Goal: Find specific page/section: Find specific page/section

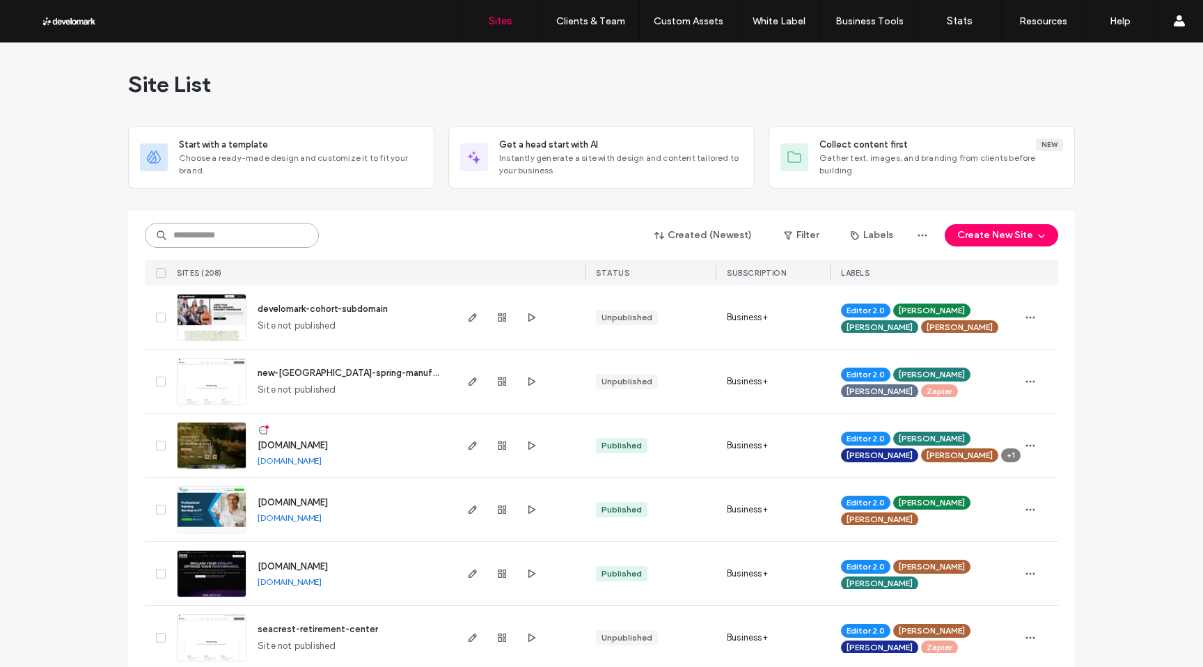
click at [255, 224] on input at bounding box center [232, 235] width 174 height 25
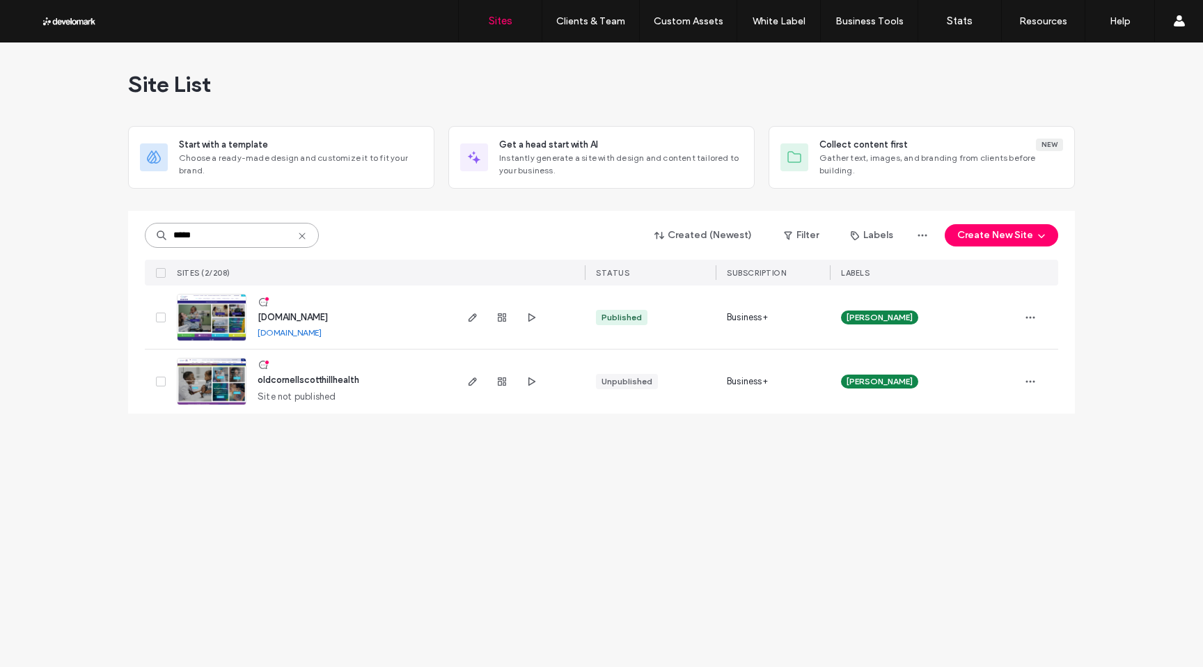
type input "*****"
click at [207, 318] on img at bounding box center [211, 341] width 68 height 95
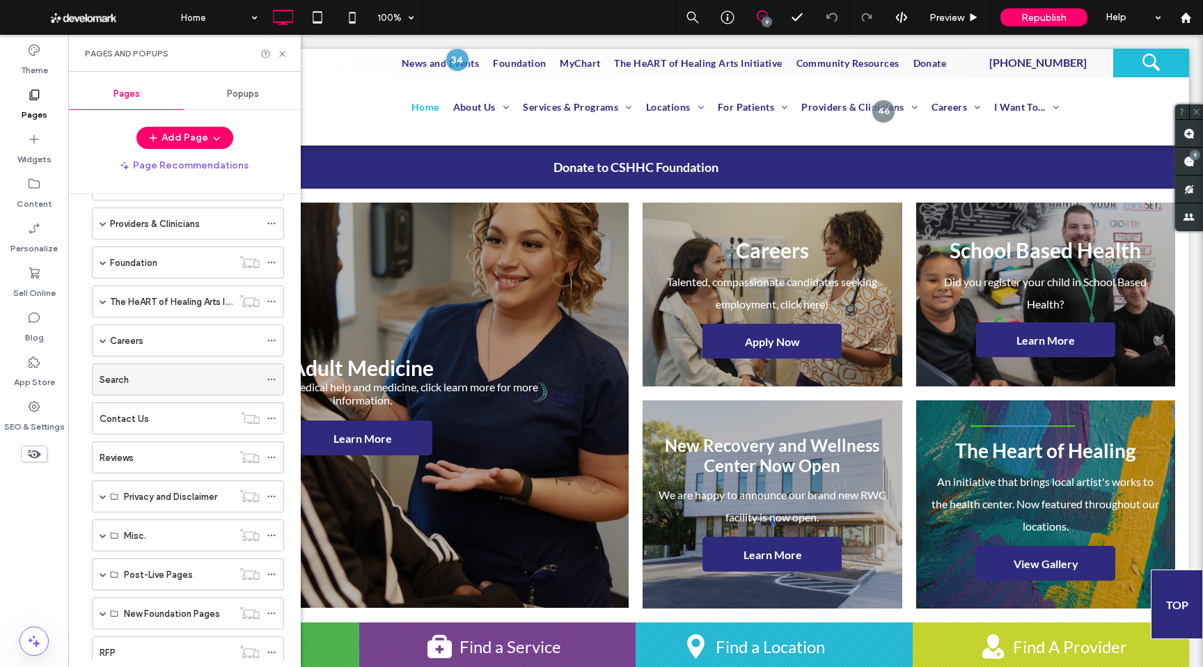
scroll to position [287, 0]
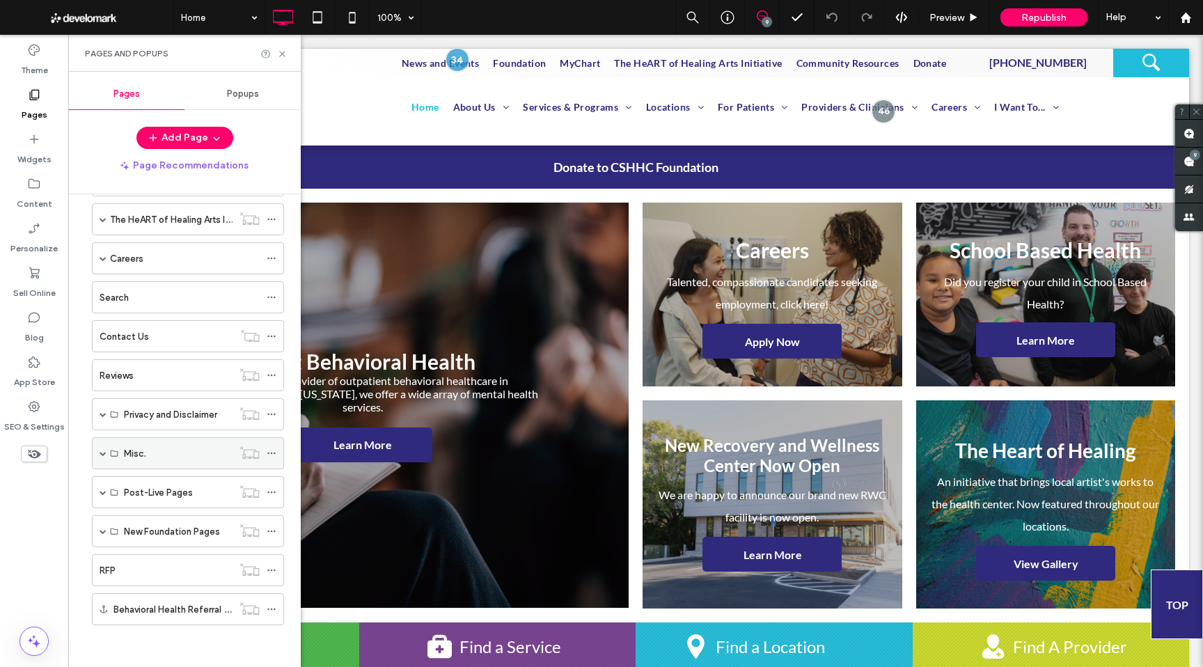
click at [99, 459] on div "Misc." at bounding box center [188, 453] width 192 height 32
click at [102, 450] on span at bounding box center [103, 453] width 7 height 7
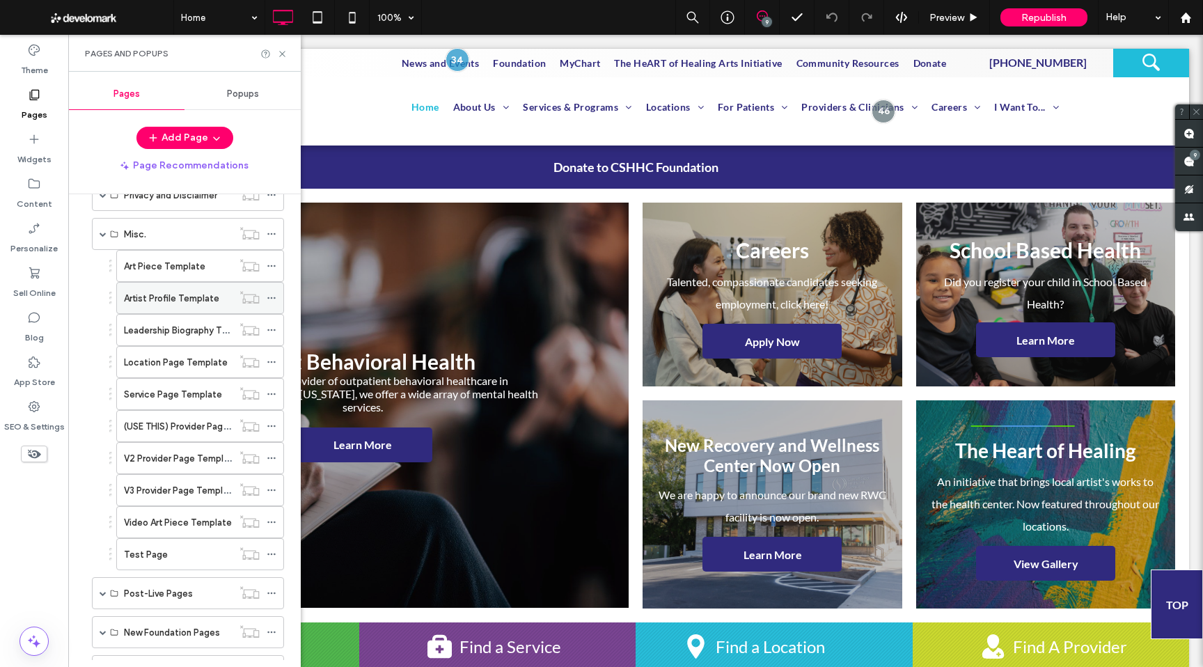
scroll to position [535, 0]
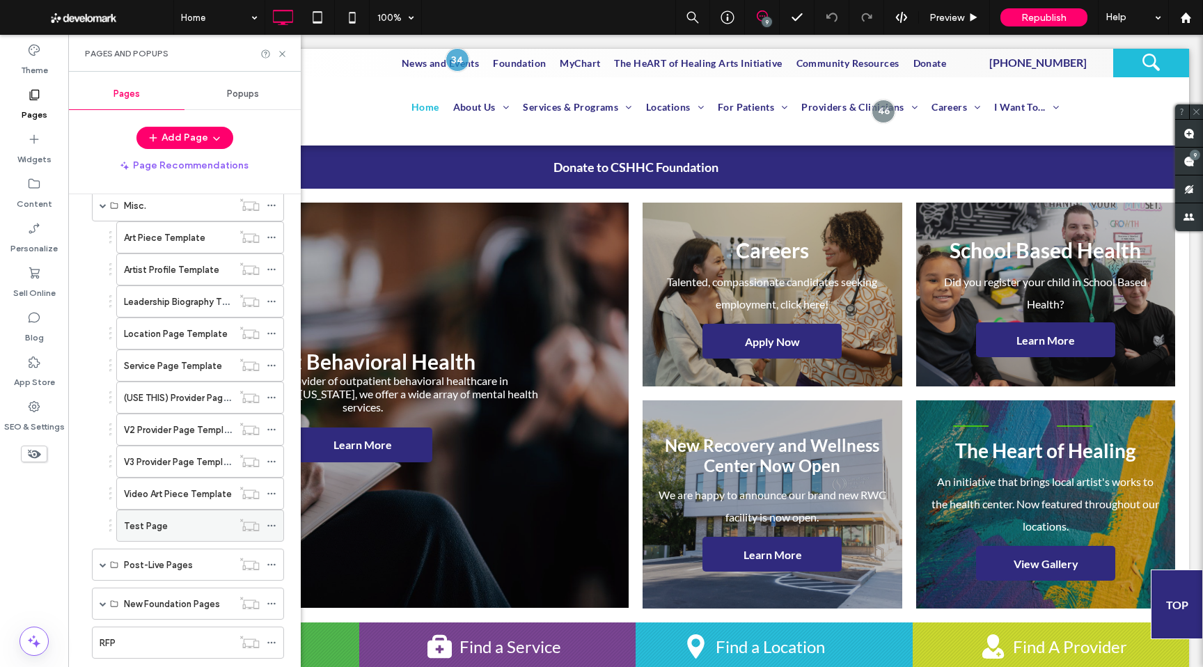
click at [152, 526] on label "Test Page" at bounding box center [146, 526] width 44 height 24
click at [281, 54] on div "Test Page 100% 9 Preview Republish Help Site Comments Team & Clients Automate n…" at bounding box center [601, 333] width 1203 height 667
click at [281, 54] on use at bounding box center [282, 54] width 6 height 6
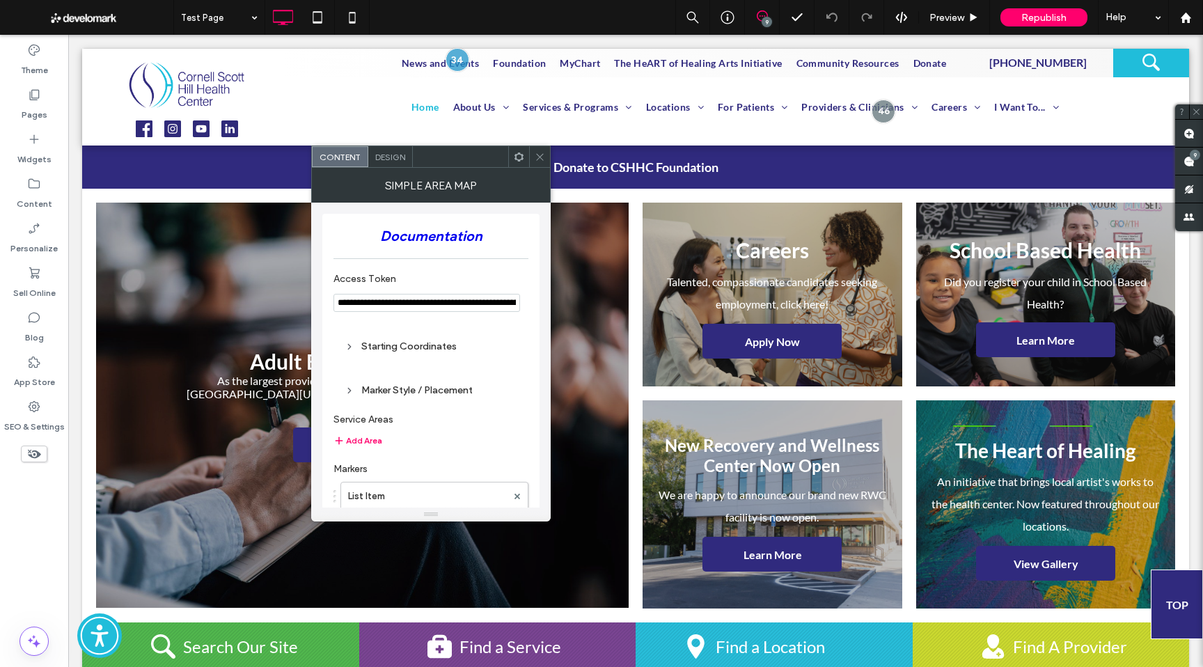
click at [547, 157] on div at bounding box center [539, 156] width 21 height 21
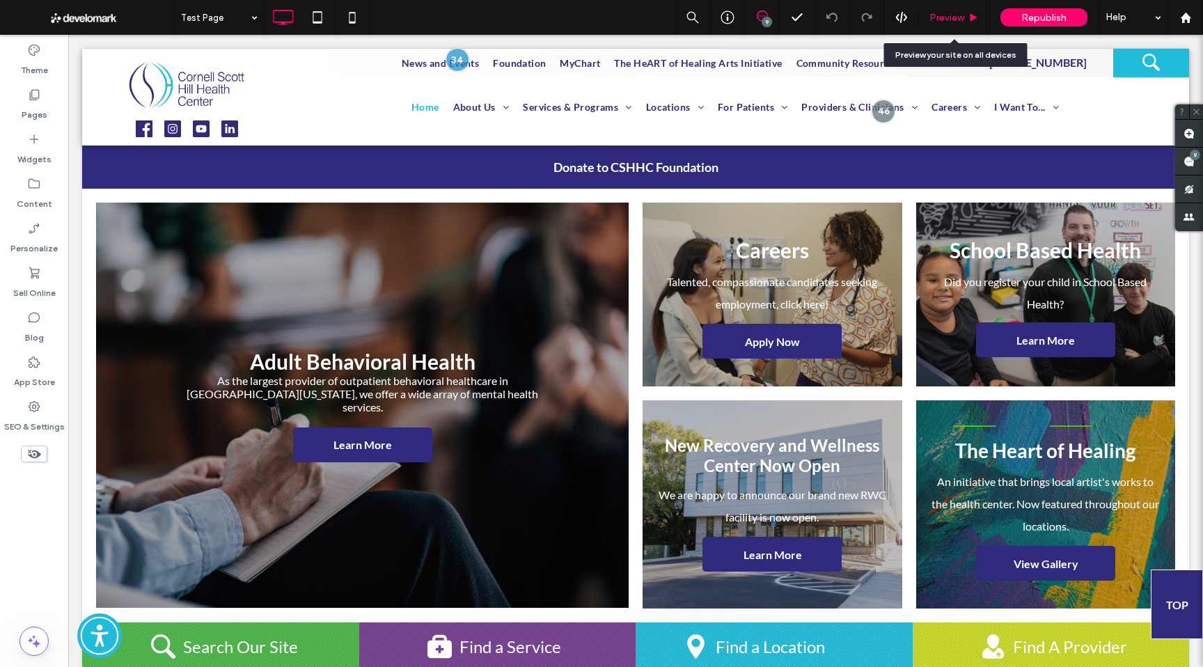
click at [961, 25] on div "Preview" at bounding box center [954, 17] width 71 height 35
click at [947, 21] on span "Preview" at bounding box center [946, 18] width 35 height 12
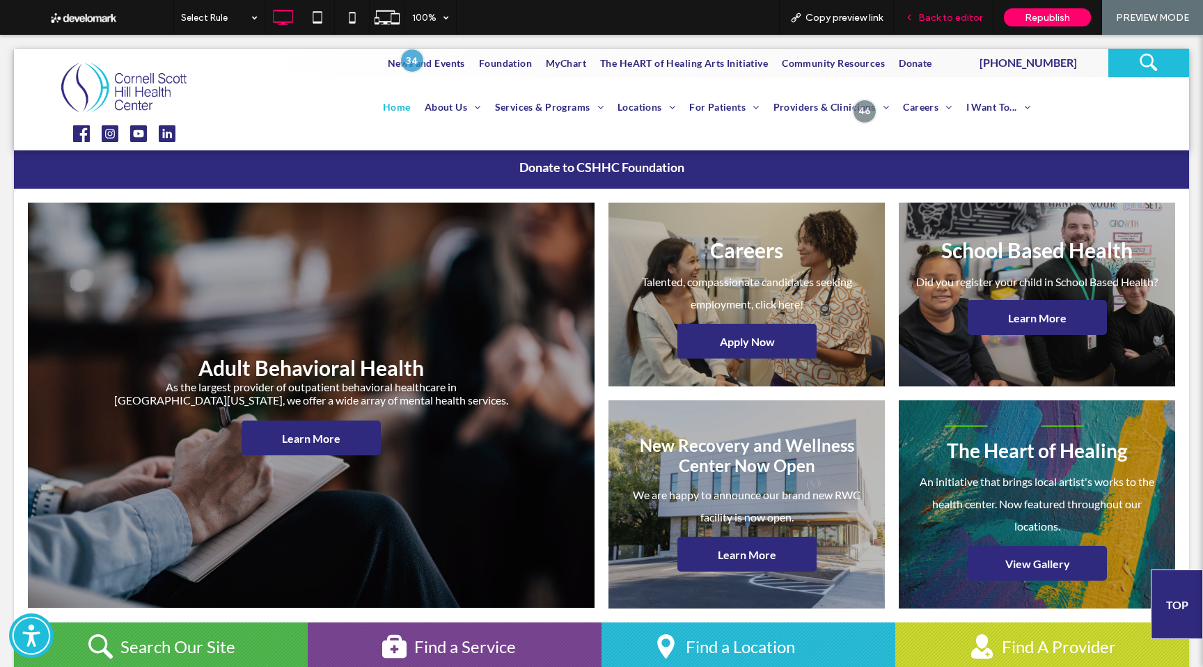
click at [920, 6] on div "Back to editor" at bounding box center [944, 17] width 100 height 35
click at [342, 13] on icon at bounding box center [352, 17] width 28 height 28
